Goal: Transaction & Acquisition: Purchase product/service

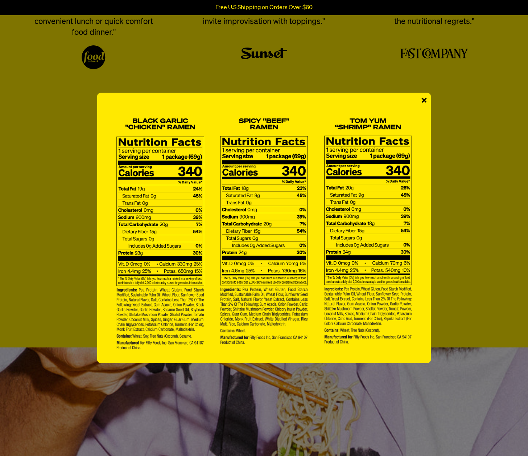
click at [425, 103] on span "×" at bounding box center [424, 101] width 6 height 16
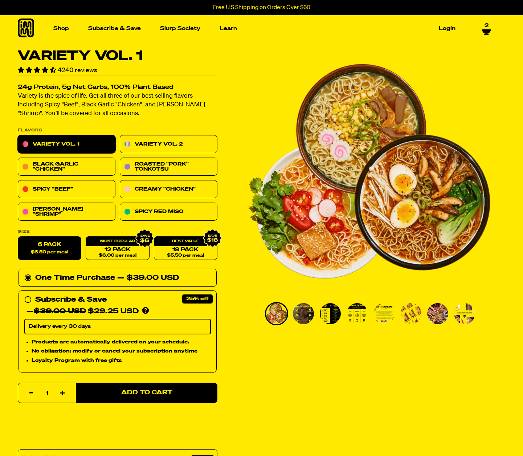
click at [485, 29] on icon at bounding box center [486, 31] width 9 height 4
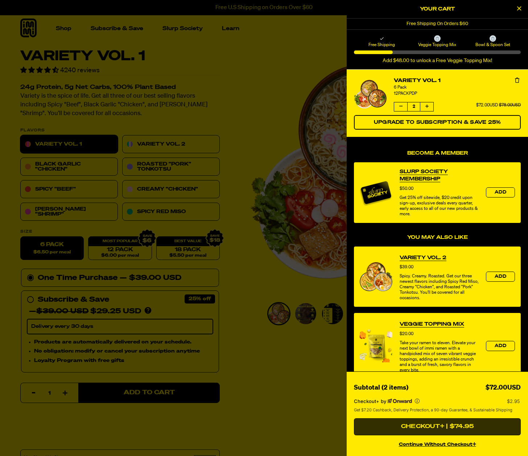
click at [484, 431] on button "Checkout+ | $74.95" at bounding box center [437, 426] width 167 height 17
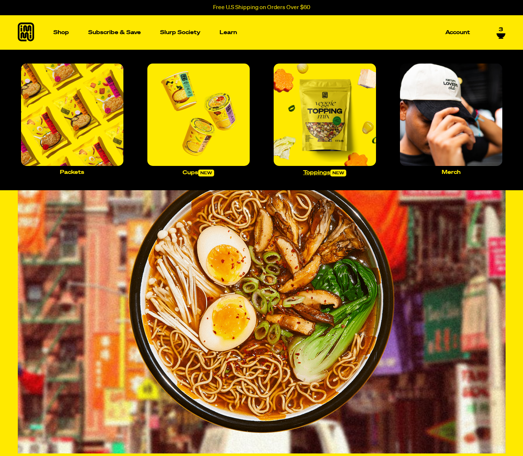
click at [311, 102] on img "Main navigation" at bounding box center [325, 114] width 102 height 102
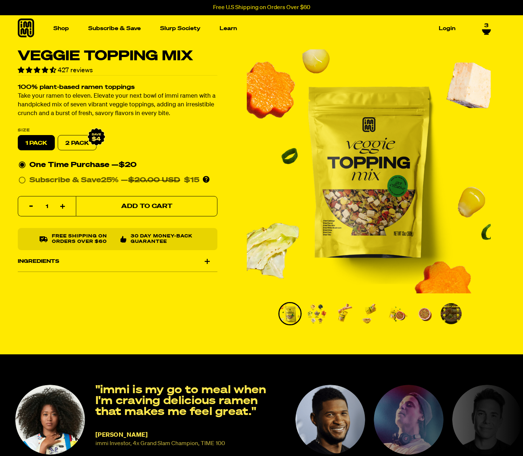
click at [124, 203] on span "Add to Cart" at bounding box center [146, 206] width 51 height 6
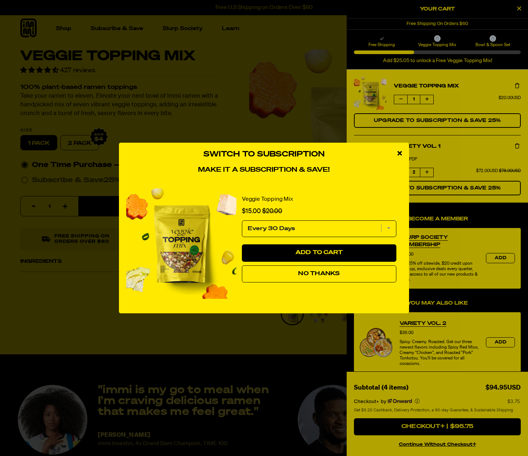
click at [402, 157] on div "close modal" at bounding box center [399, 154] width 19 height 22
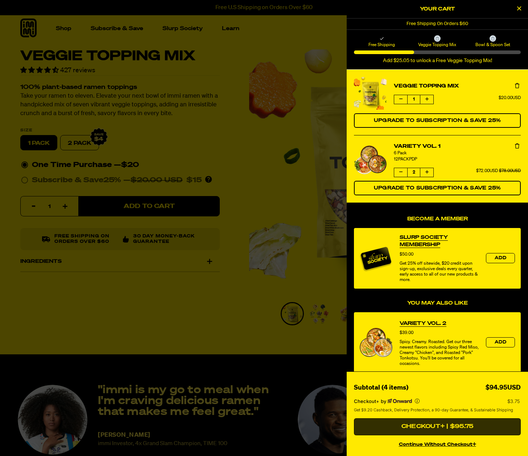
click at [437, 425] on button "Checkout+ | $95.75" at bounding box center [437, 426] width 167 height 17
